Goal: Task Accomplishment & Management: Manage account settings

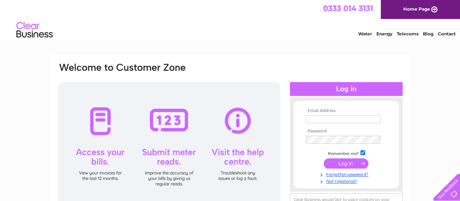
type input "therestoremoray@gmail.com"
click at [338, 162] on input "submit" at bounding box center [346, 163] width 45 height 10
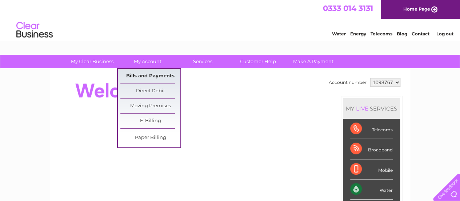
click at [147, 71] on link "Bills and Payments" at bounding box center [150, 76] width 60 height 15
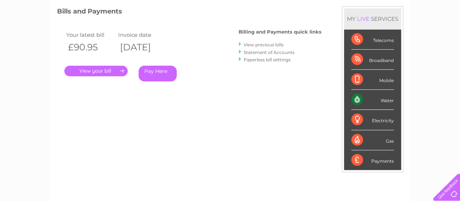
scroll to position [113, 0]
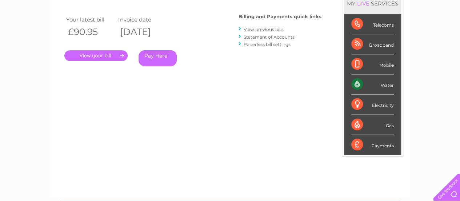
click at [262, 28] on link "View previous bills" at bounding box center [264, 29] width 40 height 5
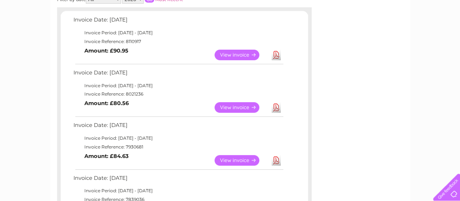
scroll to position [128, 0]
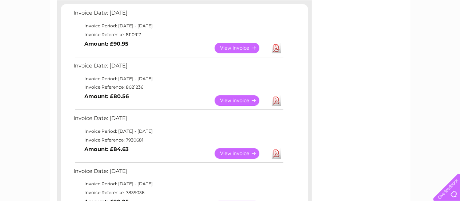
click at [224, 99] on link "View" at bounding box center [242, 100] width 54 height 11
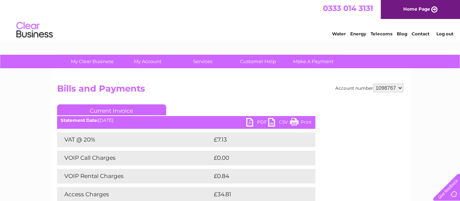
click at [257, 118] on link "PDF" at bounding box center [257, 123] width 22 height 11
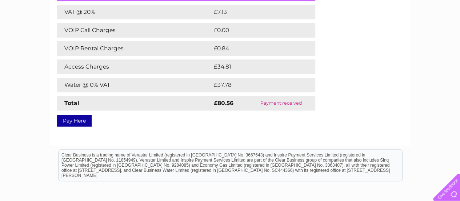
scroll to position [112, 0]
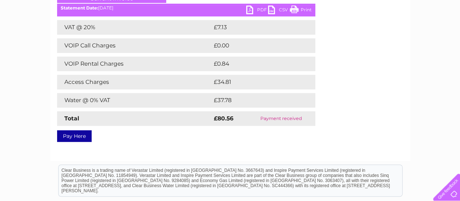
click at [344, 116] on div "Account number 1098767 Bills and Payments Current Invoice PDF CSV Print £7.13" at bounding box center [230, 55] width 347 height 168
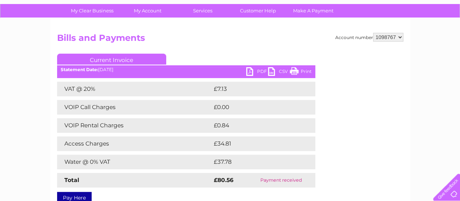
scroll to position [74, 0]
